Goal: Information Seeking & Learning: Learn about a topic

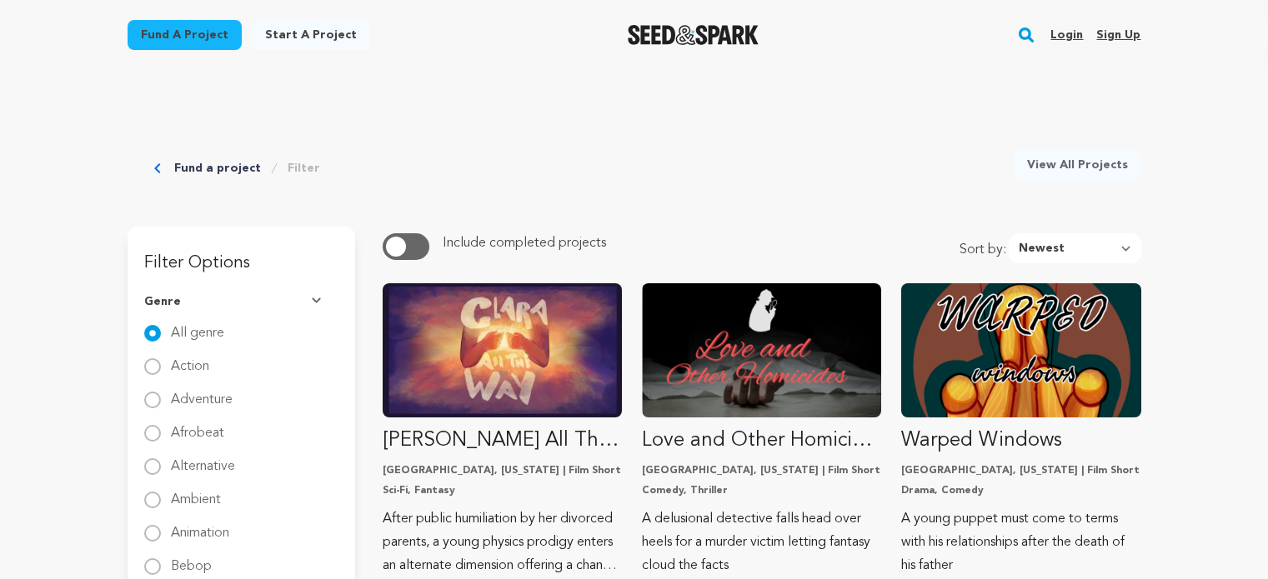
scroll to position [160, 0]
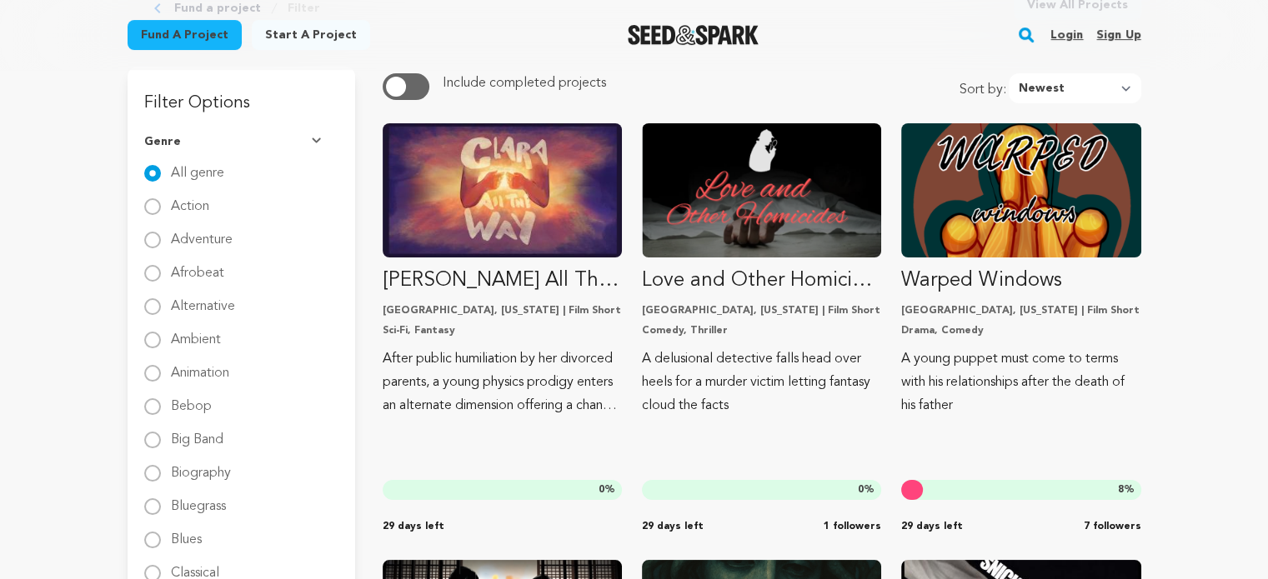
click at [709, 38] on img "Seed&Spark Homepage" at bounding box center [693, 35] width 131 height 20
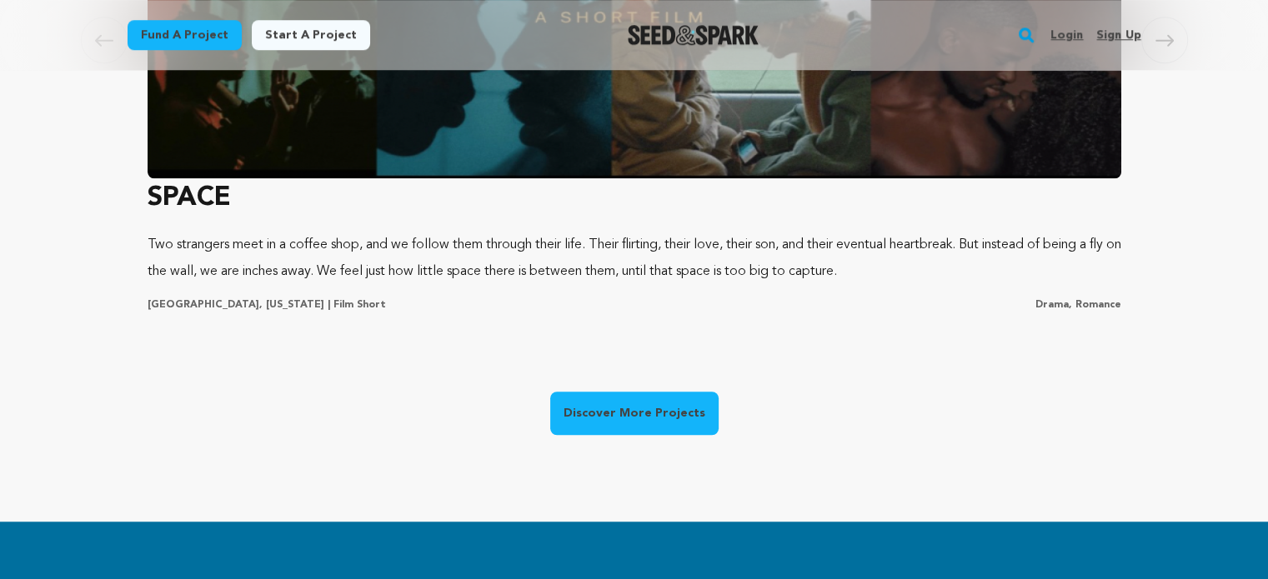
scroll to position [1367, 0]
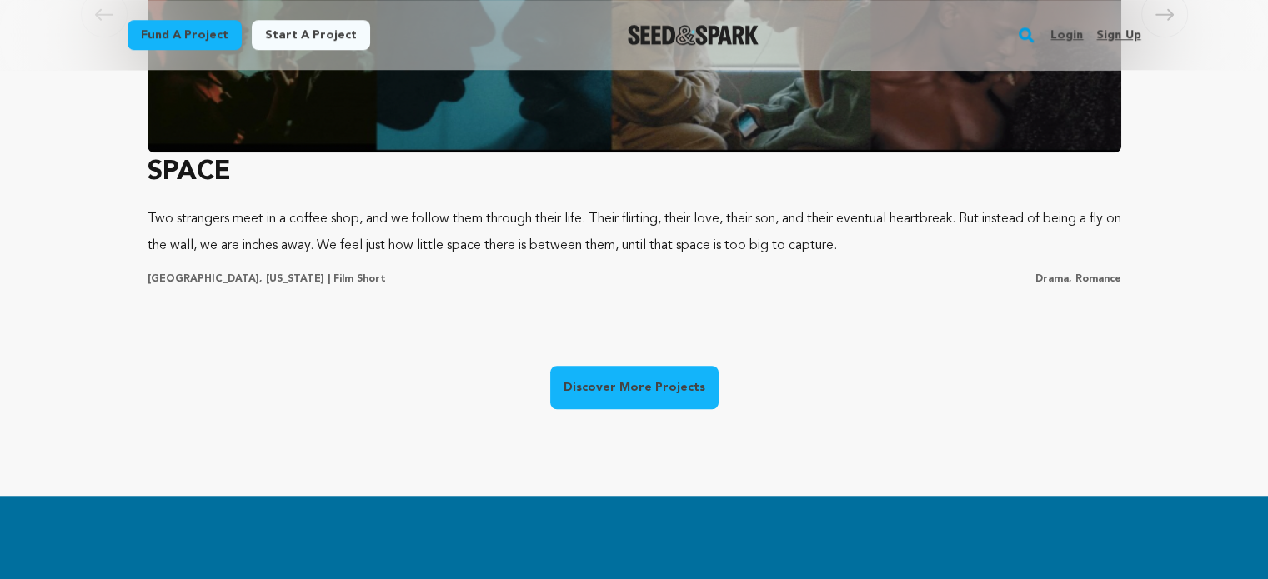
click at [640, 373] on link "Discover More Projects" at bounding box center [634, 387] width 168 height 43
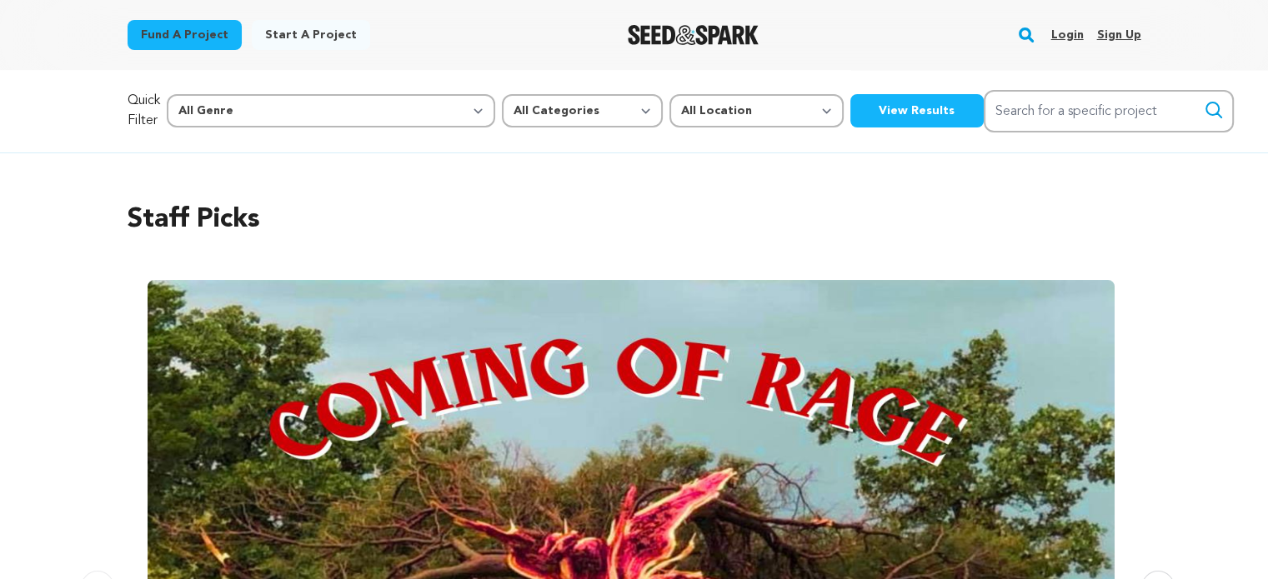
click at [850, 101] on button "View Results" at bounding box center [916, 110] width 133 height 33
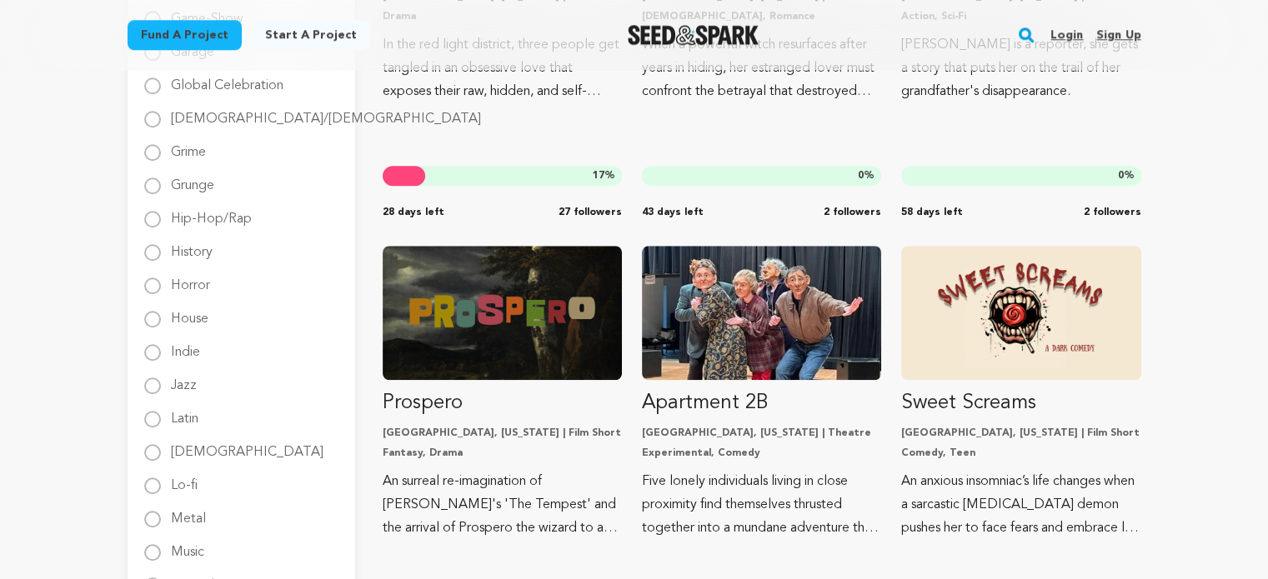
scroll to position [1401, 0]
